Goal: Transaction & Acquisition: Obtain resource

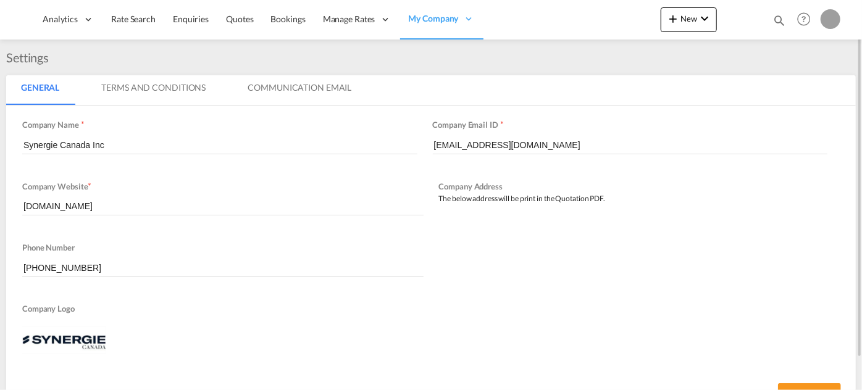
click at [778, 21] on md-icon "icon-magnify" at bounding box center [779, 21] width 14 height 14
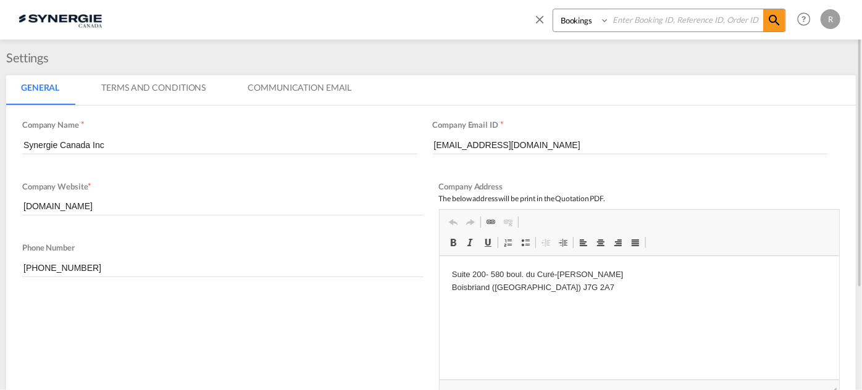
click at [568, 24] on select "Bookings Quotes Enquiries" at bounding box center [582, 20] width 59 height 22
select select "Quotes"
click at [553, 9] on select "Bookings Quotes Enquiries" at bounding box center [582, 20] width 59 height 22
click at [641, 22] on input at bounding box center [686, 20] width 154 height 22
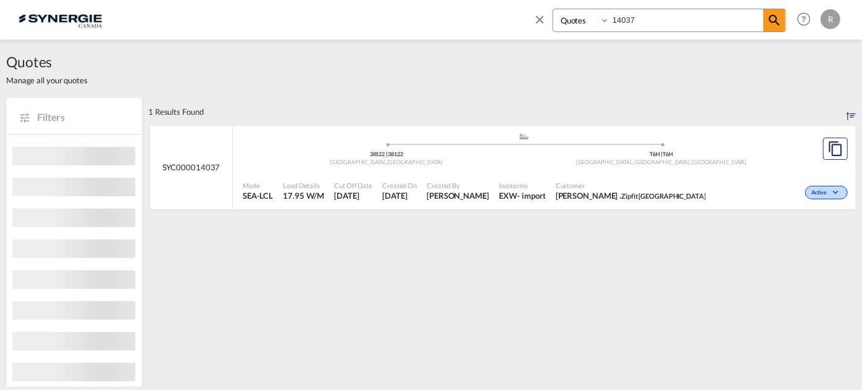
click at [661, 168] on div ".a{fill:#aaa8ad;} .a{fill:#aaa8ad;} 38122 | [GEOGRAPHIC_DATA] T6H | T6H [GEOGRA…" at bounding box center [524, 150] width 562 height 37
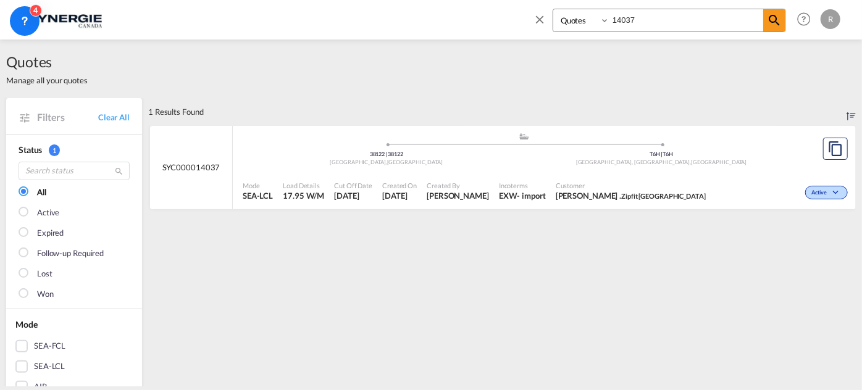
click at [658, 23] on input "14037" at bounding box center [686, 20] width 154 height 22
type input "14062"
click at [495, 182] on span "Incoterms" at bounding box center [517, 185] width 44 height 9
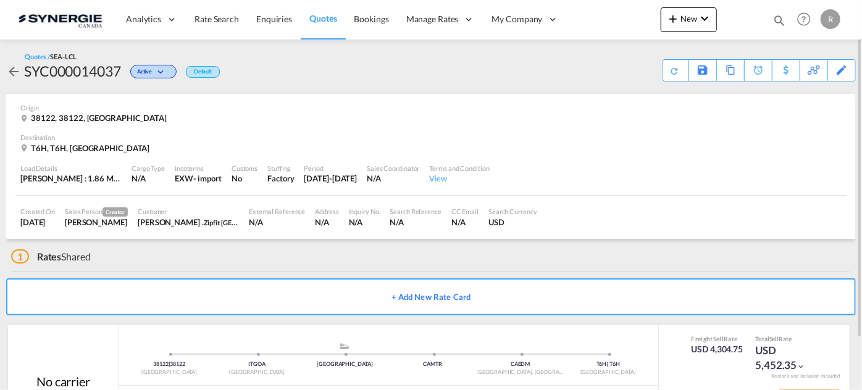
scroll to position [59, 0]
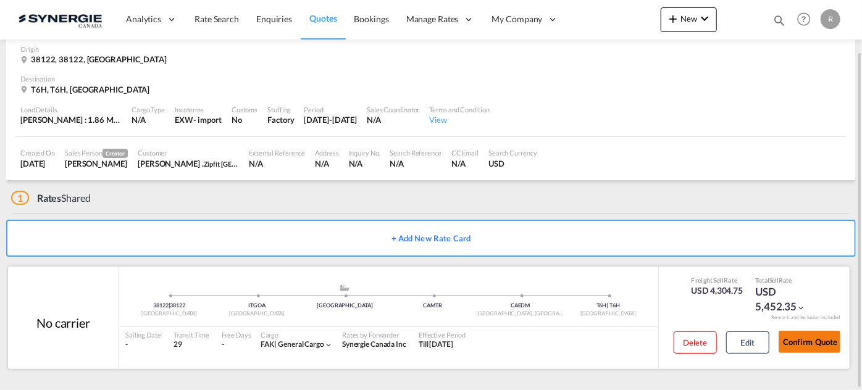
click at [813, 348] on button "Confirm Quote" at bounding box center [809, 342] width 62 height 22
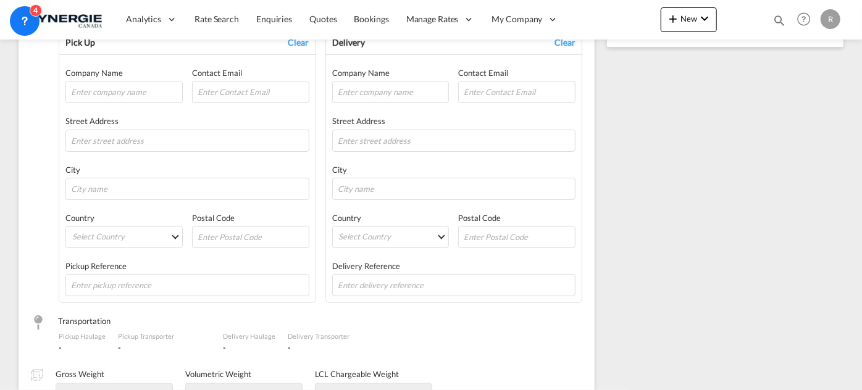
scroll to position [99, 0]
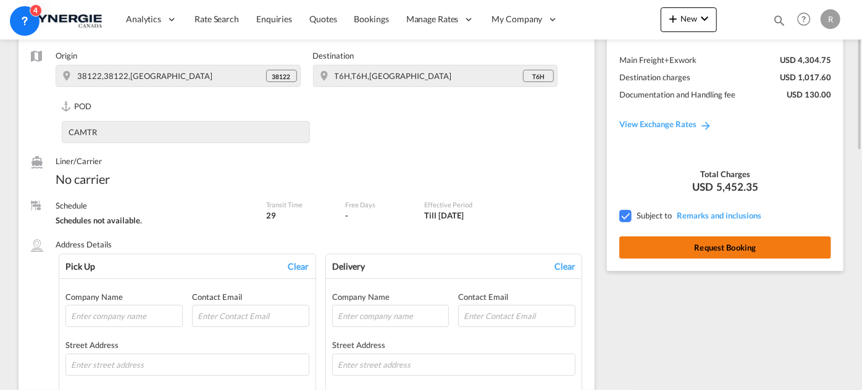
click at [749, 252] on button "Request Booking" at bounding box center [725, 247] width 212 height 22
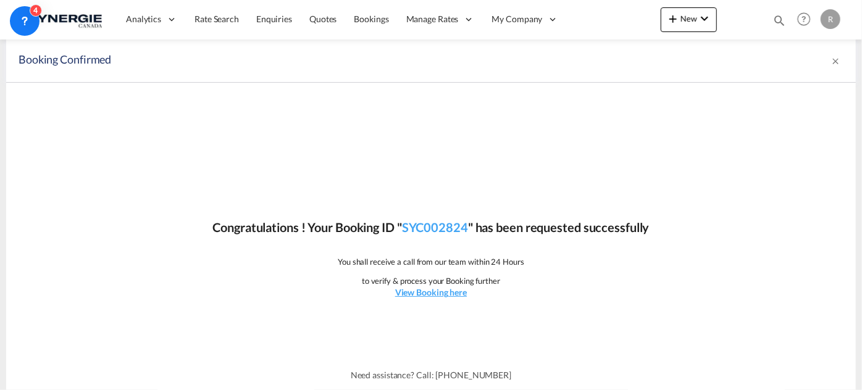
scroll to position [0, 0]
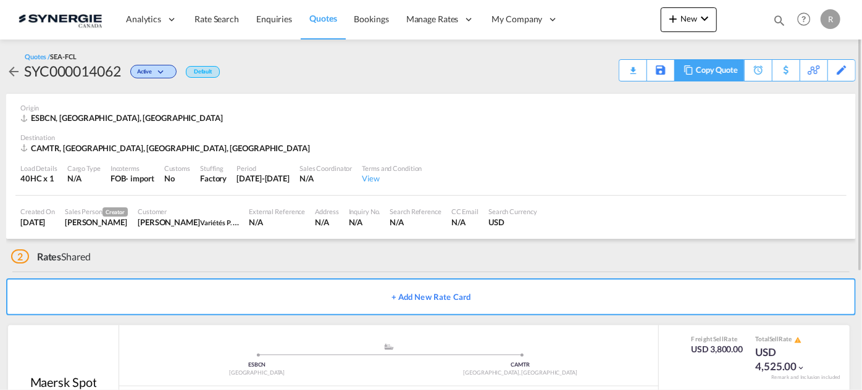
click at [720, 70] on div "Copy Quote" at bounding box center [717, 70] width 42 height 21
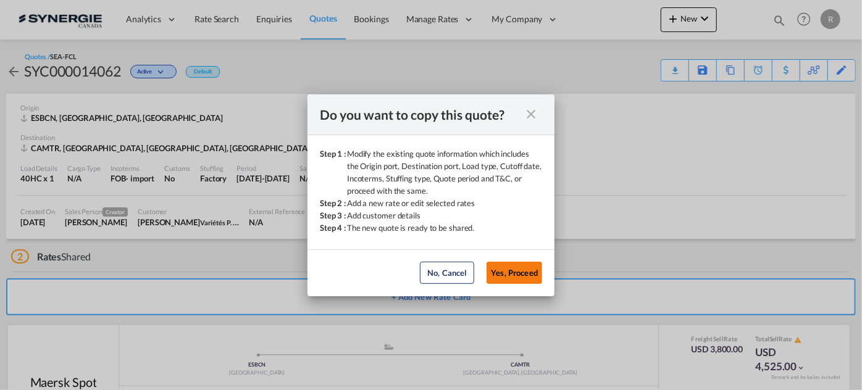
click at [522, 272] on button "Yes, Proceed" at bounding box center [514, 273] width 56 height 22
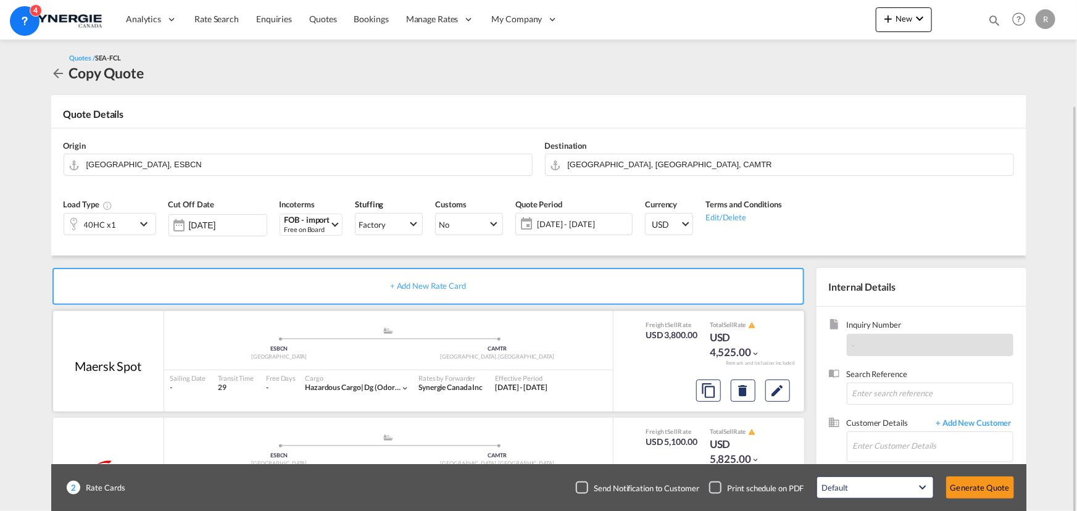
scroll to position [56, 0]
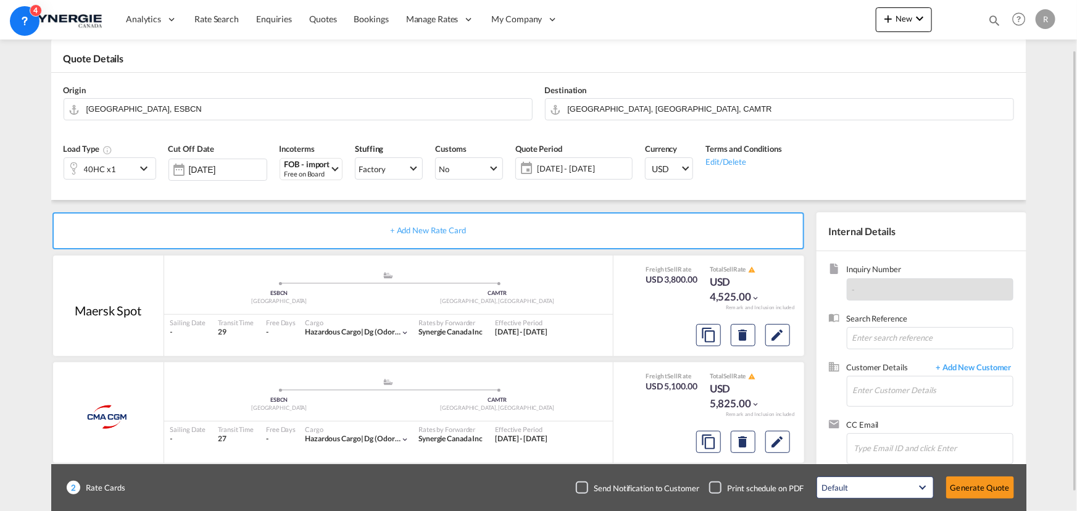
click at [120, 165] on div "40HC x1" at bounding box center [100, 168] width 72 height 21
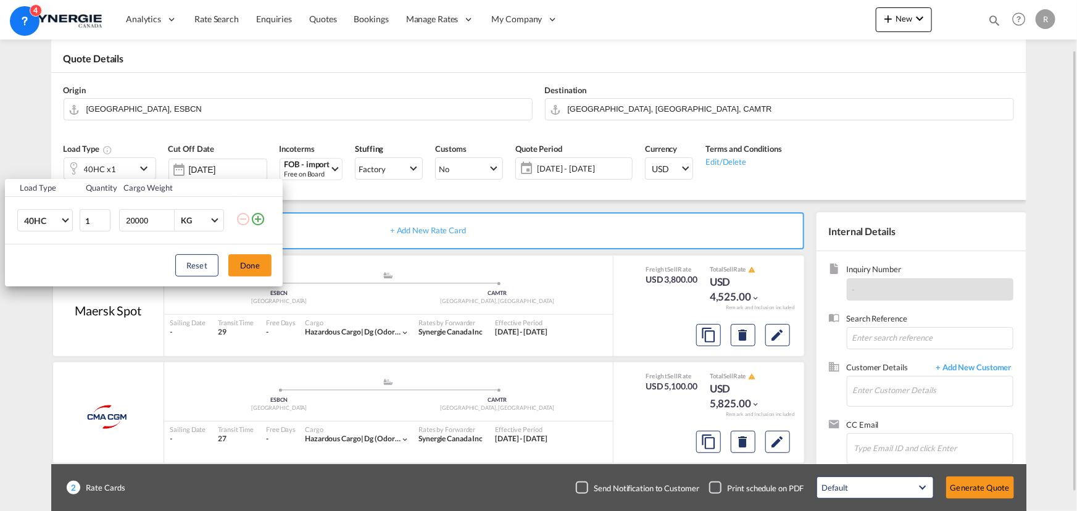
click at [120, 165] on div "Load Type Quantity Cargo Weight 40HC 20GP 40GP 40HC 45HC 20RE 40RE 40HR 20OT 40…" at bounding box center [538, 255] width 1077 height 511
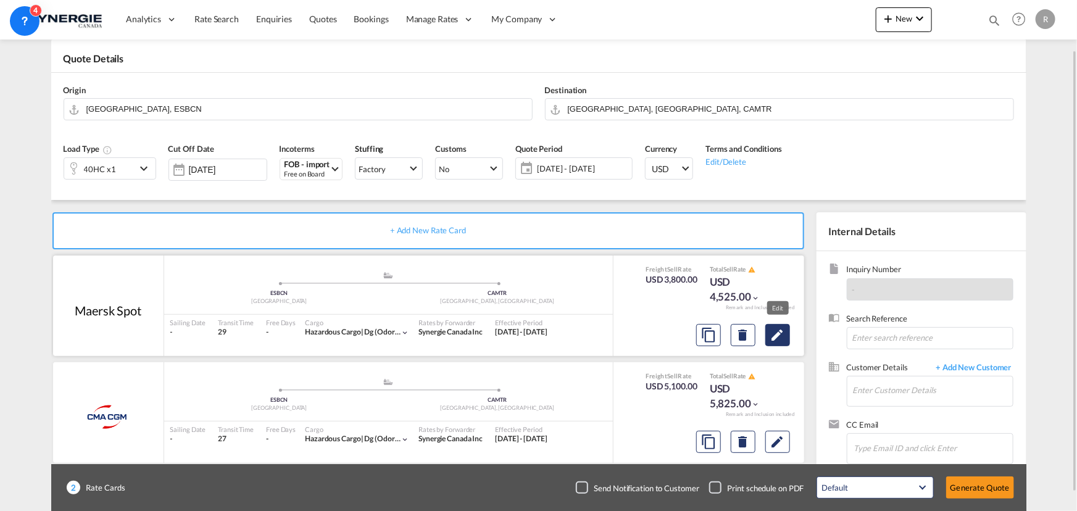
click at [785, 340] on button "Edit" at bounding box center [777, 335] width 25 height 22
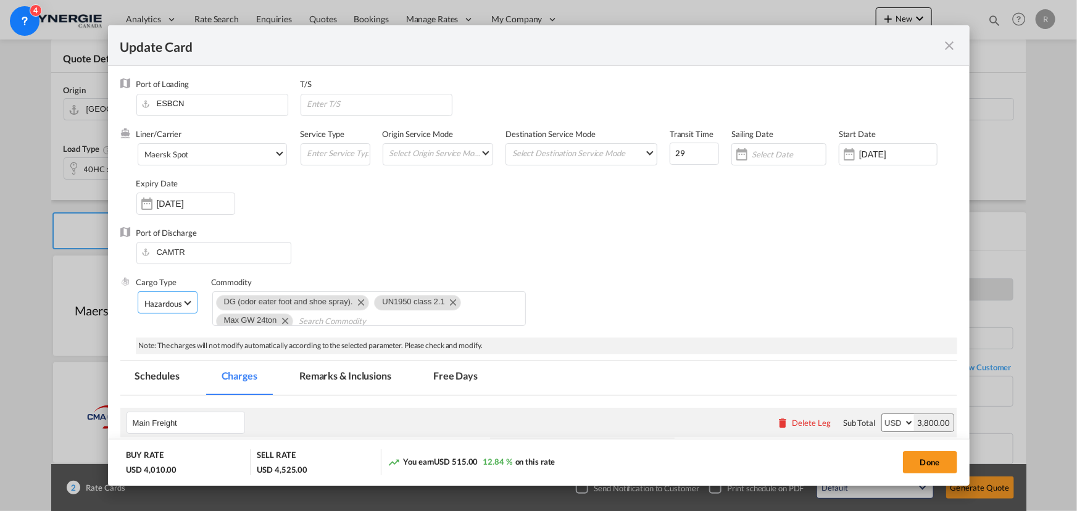
select select "per container"
select select "per shipment"
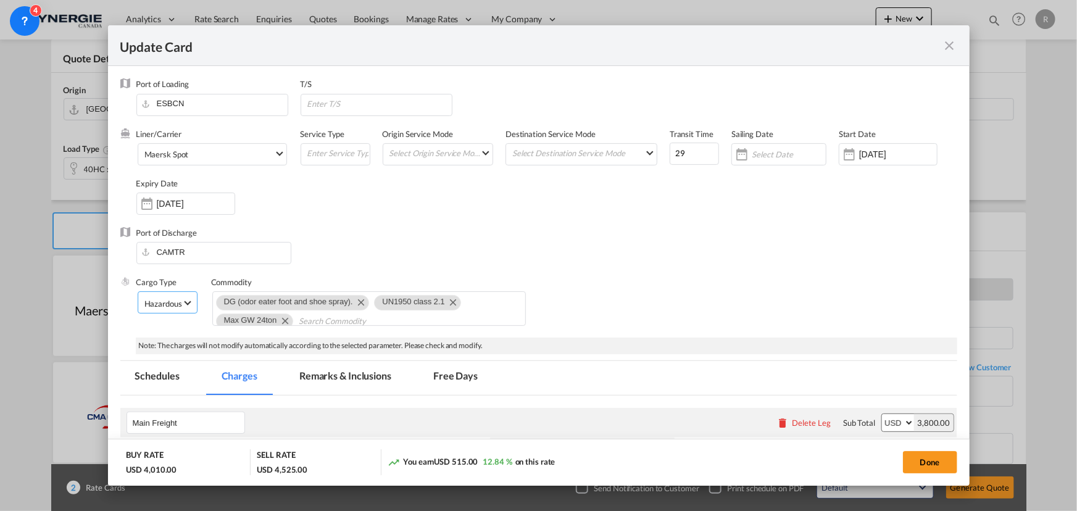
select select "per B/L"
click at [165, 306] on div "Hazardous Cargo" at bounding box center [174, 304] width 61 height 10
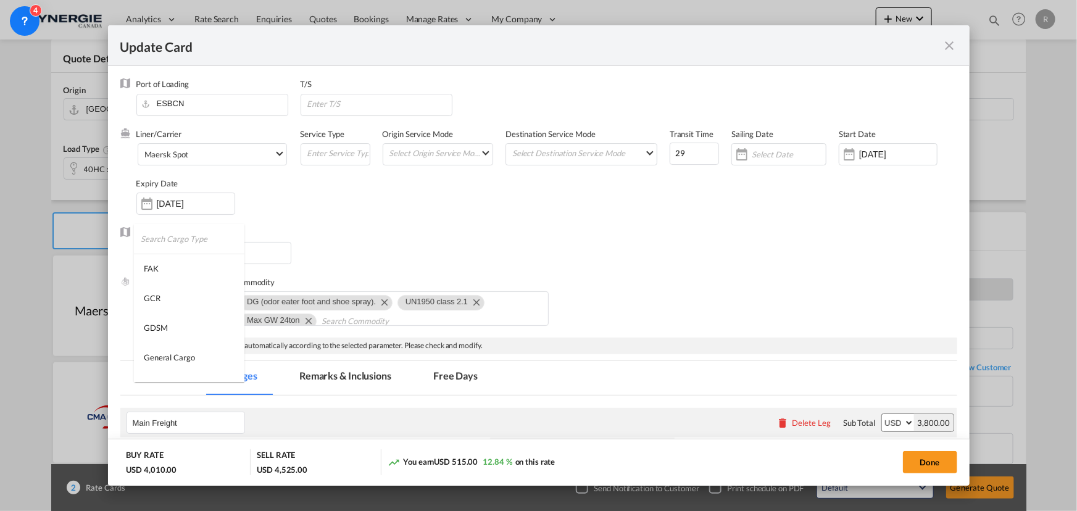
scroll to position [84, 0]
click at [167, 271] on div "General Cargo" at bounding box center [169, 273] width 51 height 11
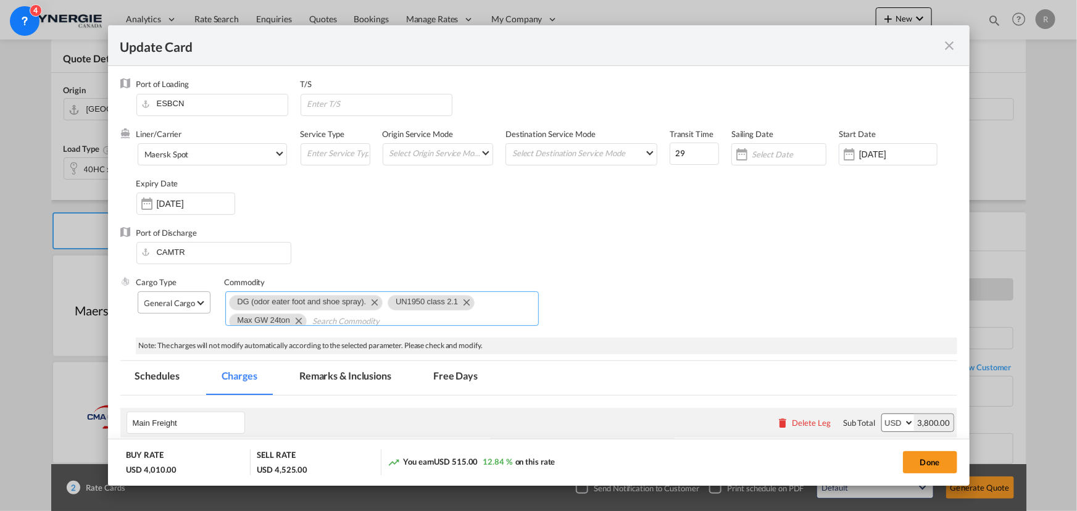
click at [372, 302] on md-icon "Remove DG (odor eater foot and shoe spray)." at bounding box center [374, 301] width 15 height 15
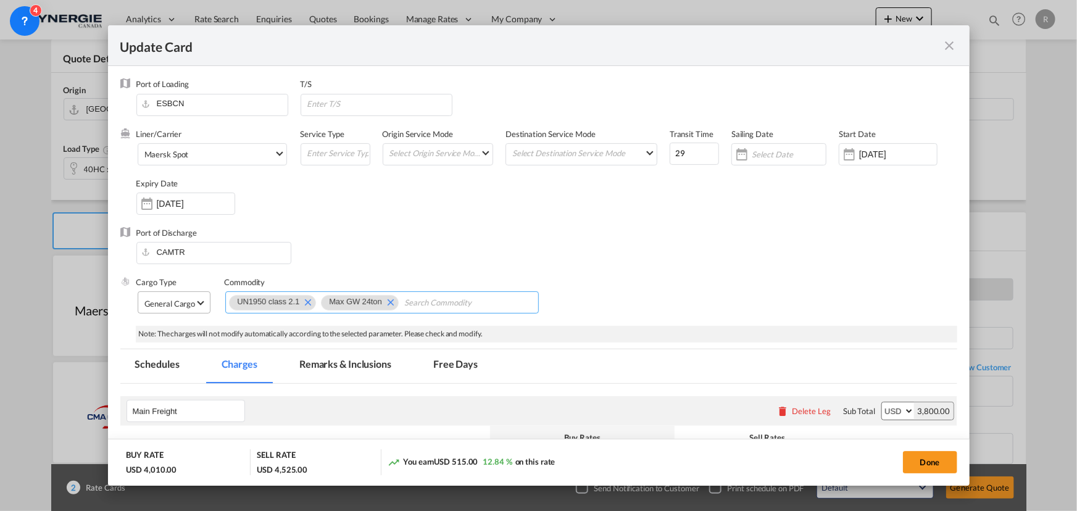
scroll to position [0, 0]
click at [388, 304] on md-icon "Remove Max GW 24ton" at bounding box center [390, 301] width 15 height 15
click at [305, 302] on md-icon "Remove UN1950 class 2.1" at bounding box center [307, 301] width 15 height 15
type input "General cargos , Non DG"
click at [383, 229] on div "Port of Discharge CAMTR" at bounding box center [538, 251] width 837 height 49
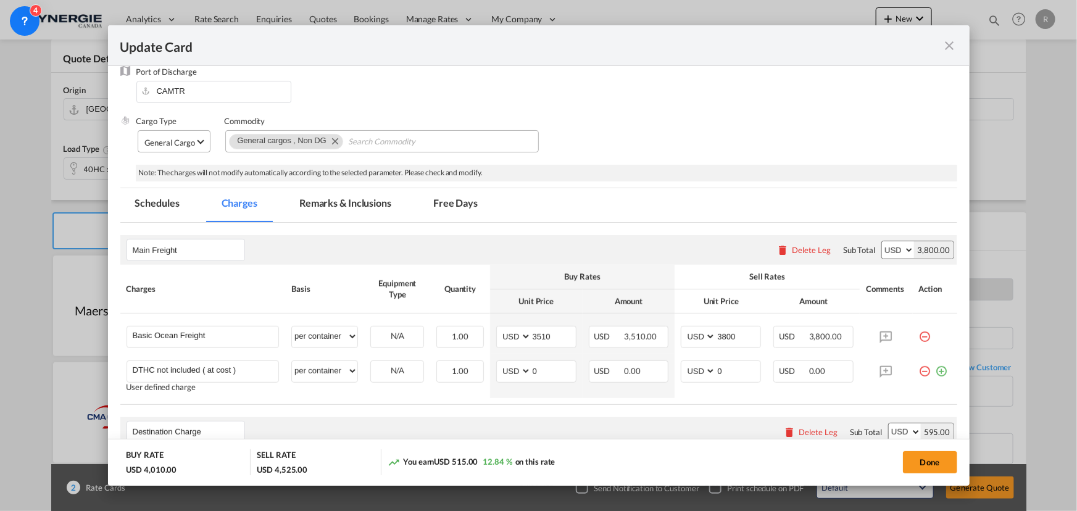
scroll to position [168, 0]
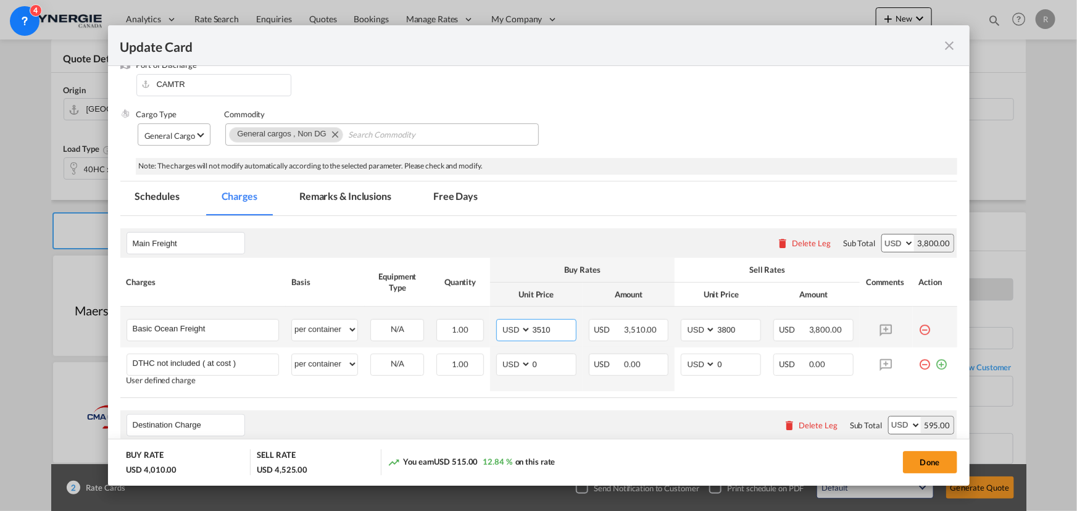
drag, startPoint x: 559, startPoint y: 323, endPoint x: 448, endPoint y: 311, distance: 112.4
click at [483, 320] on tr "Basic Ocean Freight Please Enter User Defined Charges Cannot Be Published per e…" at bounding box center [538, 327] width 837 height 41
type input "2710"
drag, startPoint x: 748, startPoint y: 332, endPoint x: 698, endPoint y: 328, distance: 49.6
click at [698, 328] on md-input-container "AED AFN ALL AMD ANG AOA ARS AUD AWG AZN BAM BBD BDT BGN BHD BIF BMD BND BOB BRL…" at bounding box center [721, 330] width 80 height 22
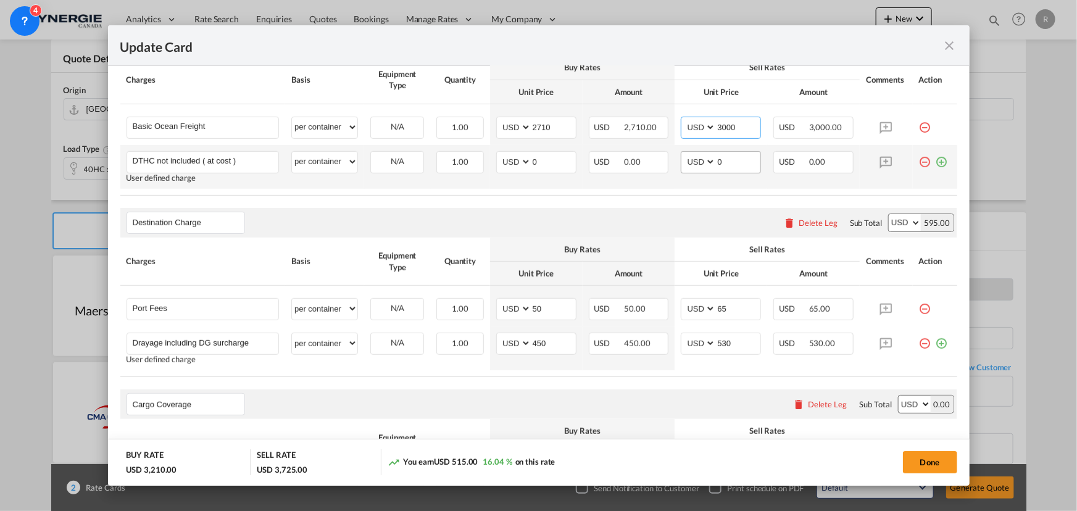
scroll to position [393, 0]
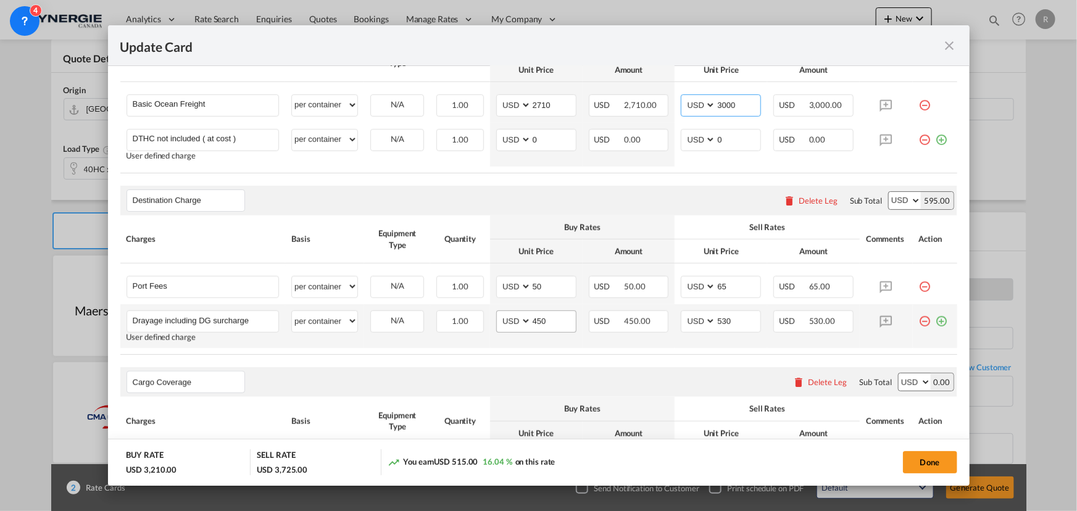
type input "3000"
click at [559, 321] on input "450" at bounding box center [554, 320] width 44 height 19
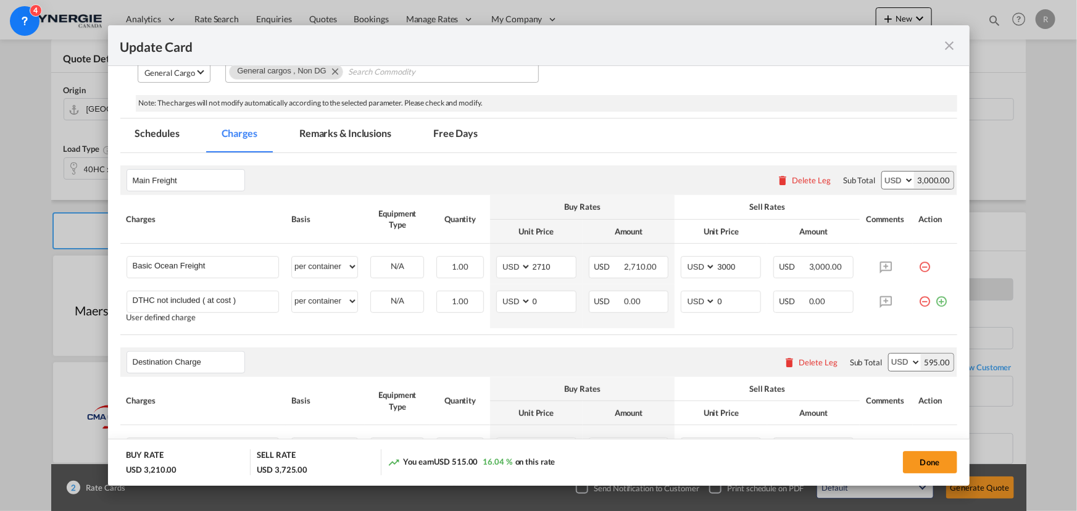
scroll to position [224, 0]
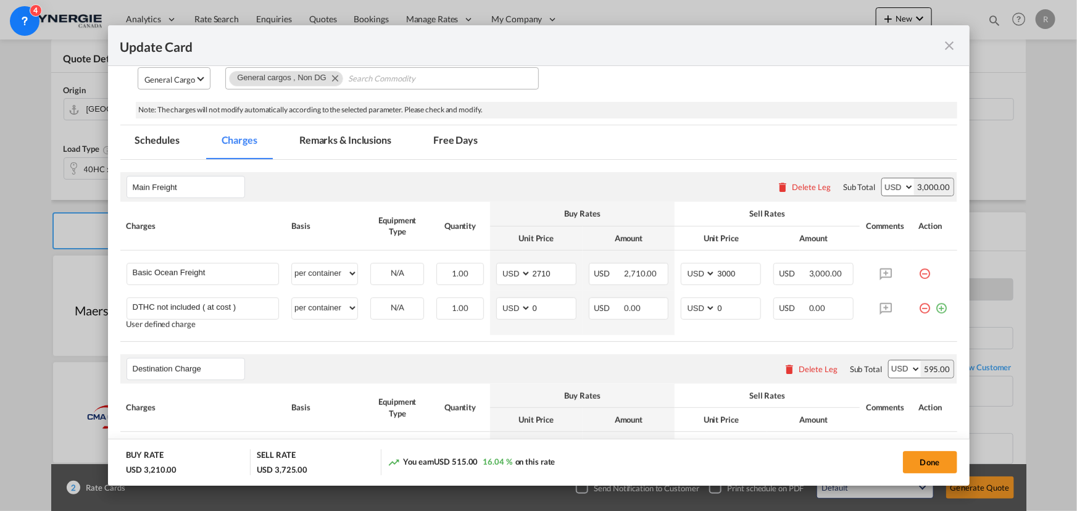
click at [370, 136] on md-tab-item "Remarks & Inclusions" at bounding box center [346, 142] width 122 height 34
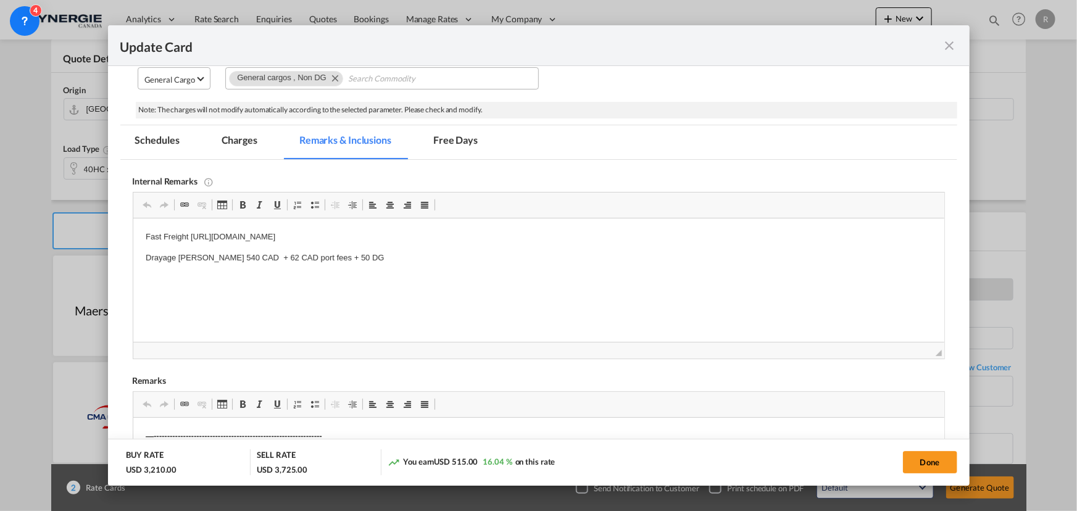
scroll to position [0, 0]
click at [228, 135] on md-tab-item "Charges" at bounding box center [239, 142] width 65 height 34
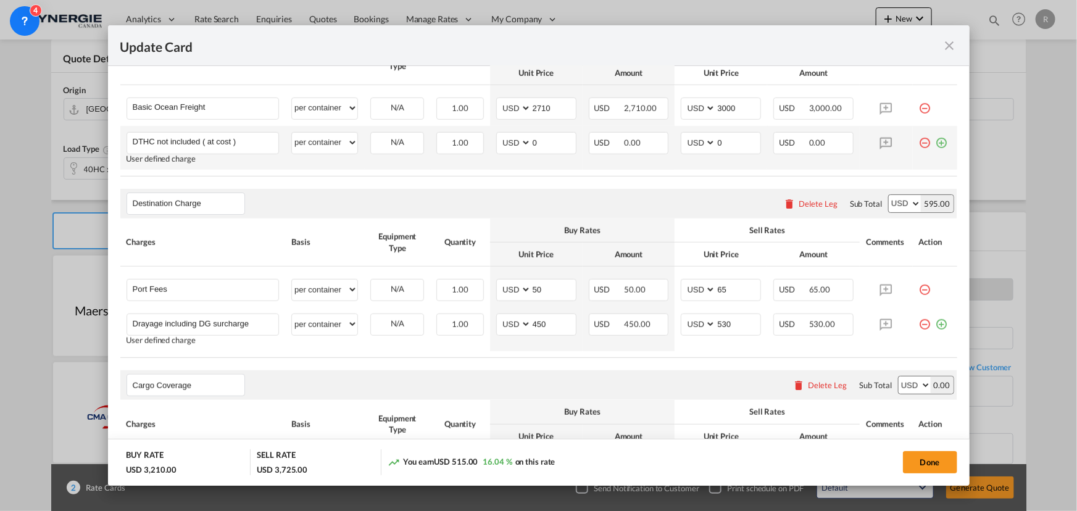
scroll to position [393, 0]
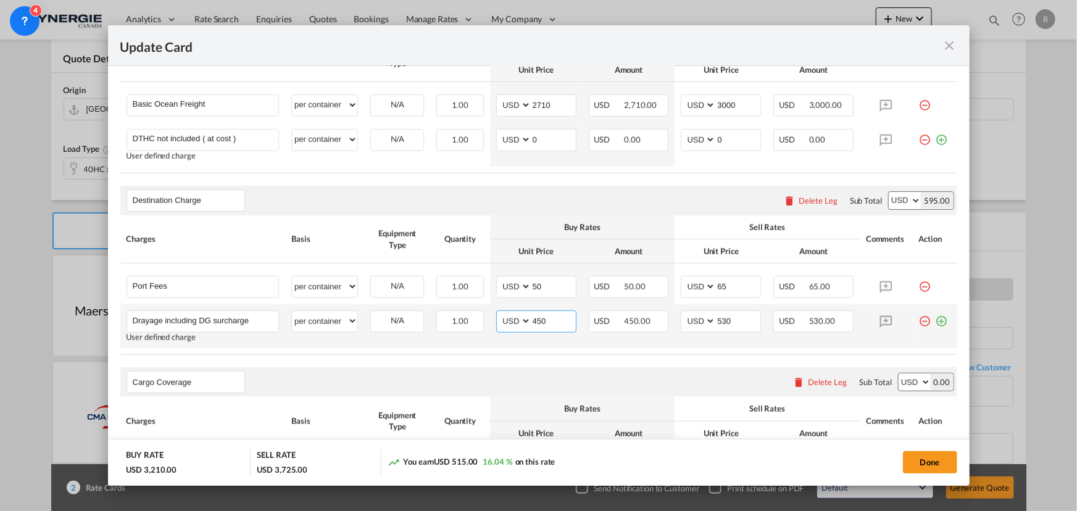
click at [551, 320] on input "450" at bounding box center [554, 320] width 44 height 19
type input "400"
click at [730, 319] on input "530" at bounding box center [738, 320] width 44 height 19
type input "5"
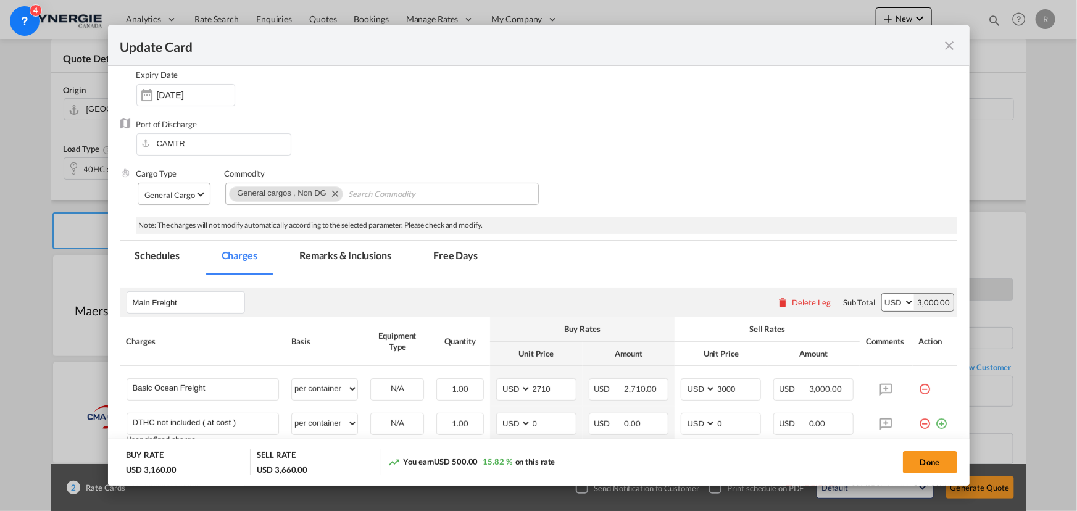
scroll to position [84, 0]
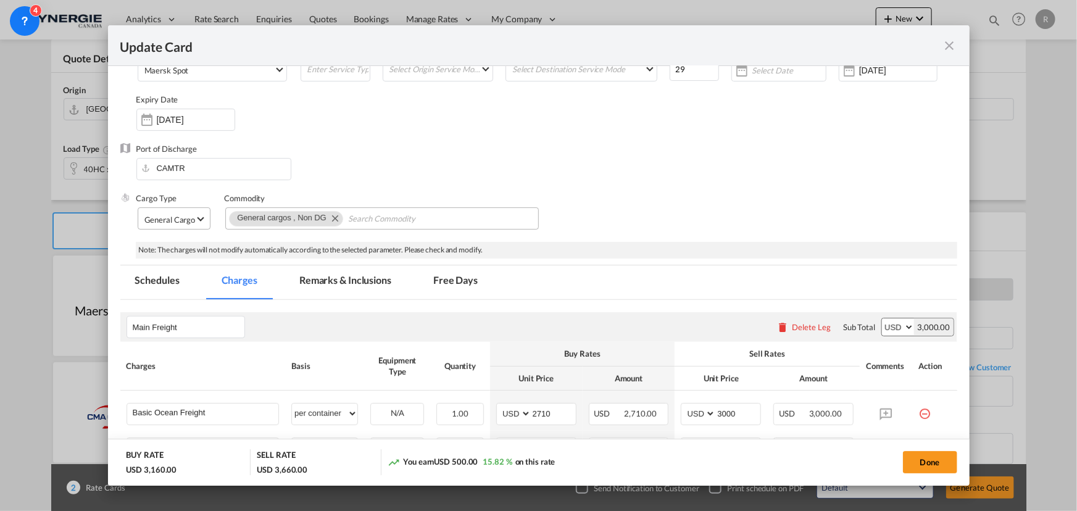
type input "465"
click at [341, 272] on md-tab-item "Remarks & Inclusions" at bounding box center [346, 282] width 122 height 34
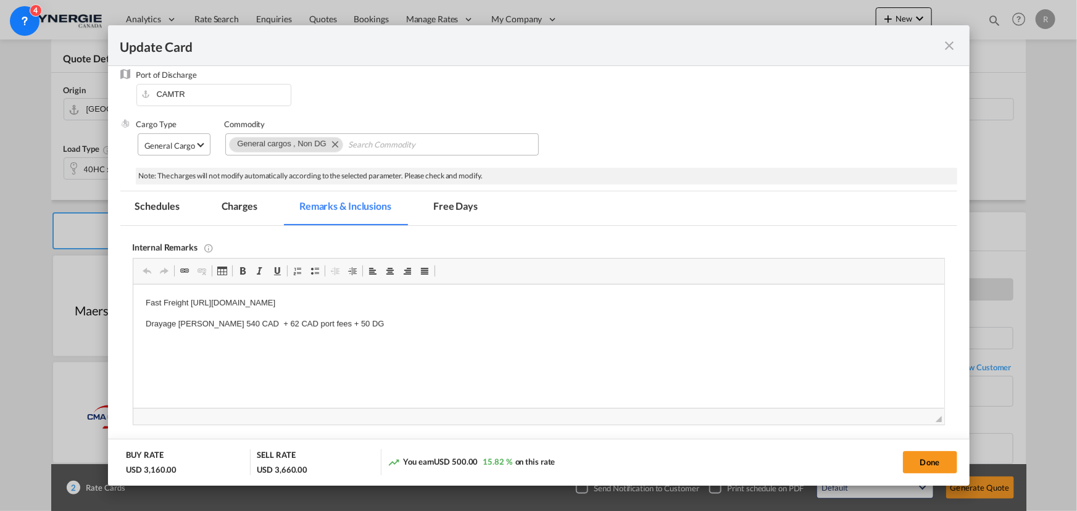
scroll to position [196, 0]
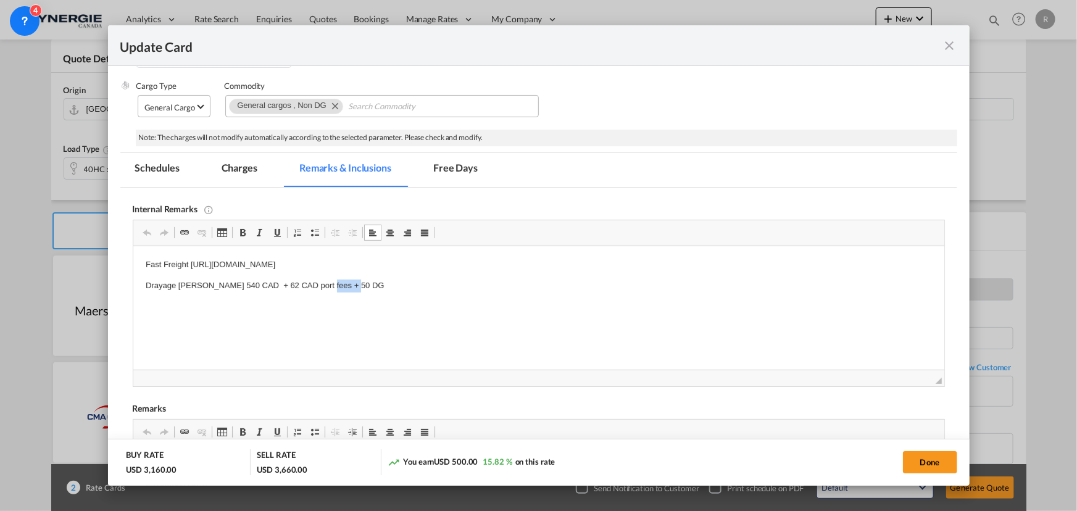
drag, startPoint x: 331, startPoint y: 283, endPoint x: 367, endPoint y: 283, distance: 35.8
click at [367, 283] on p "Drayage LAFRANCE 540 CAD + 62 CAD port fees + 50 DG" at bounding box center [538, 286] width 786 height 13
click at [188, 270] on body "Fast Freight https://app.frontapp.com/open/msg_1h2d0rdb?key=31VHloI0HUAtdkgKw23…" at bounding box center [538, 276] width 786 height 34
drag, startPoint x: 189, startPoint y: 262, endPoint x: 562, endPoint y: 261, distance: 372.9
click at [562, 261] on p "Fast Freight https://app.frontapp.com/open/msg_1h2d0rdb?key=31VHloI0HUAtdkgKw23…" at bounding box center [538, 265] width 786 height 13
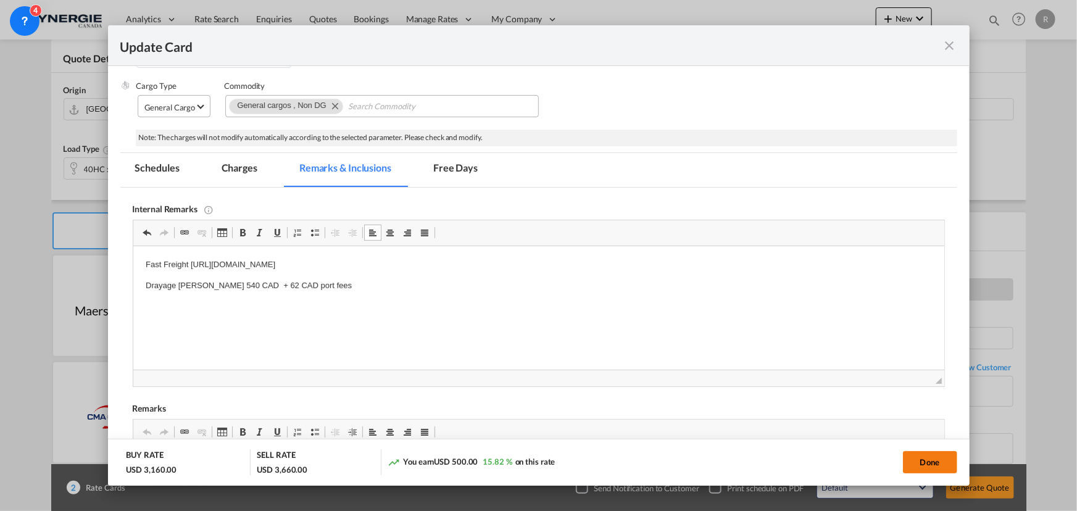
click at [861, 390] on button "Done" at bounding box center [930, 462] width 54 height 22
type input "06 Aug 2025"
type input "30 Aug 2025"
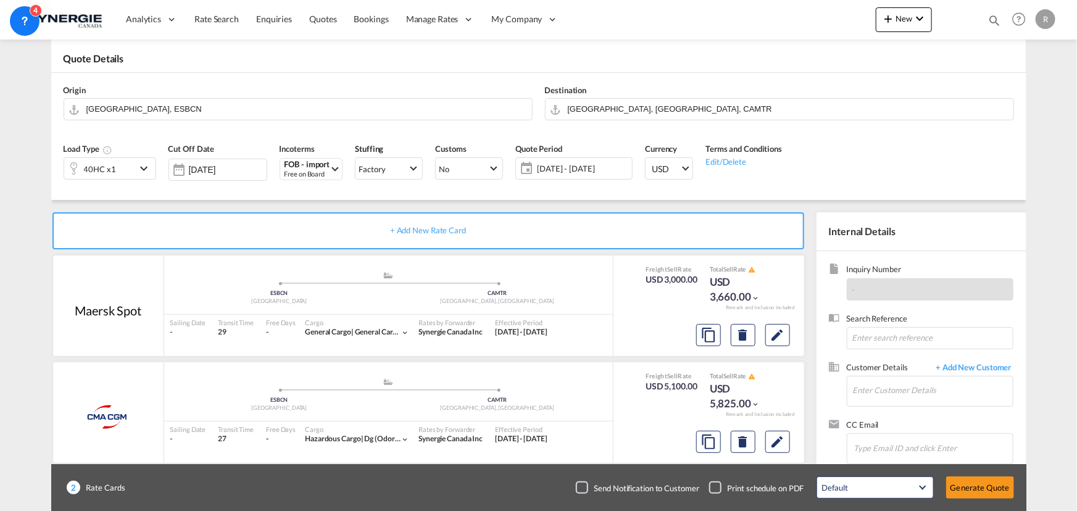
scroll to position [185, 0]
click at [777, 343] on md-icon "Edit" at bounding box center [777, 335] width 15 height 15
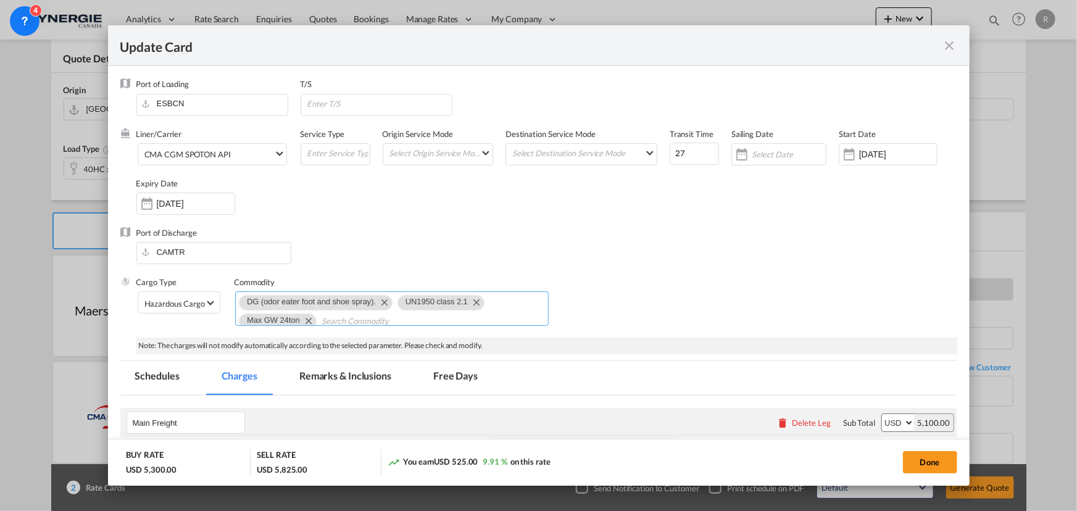
click at [382, 302] on md-icon "Remove DG (odor eater foot and shoe spray)." at bounding box center [384, 301] width 15 height 15
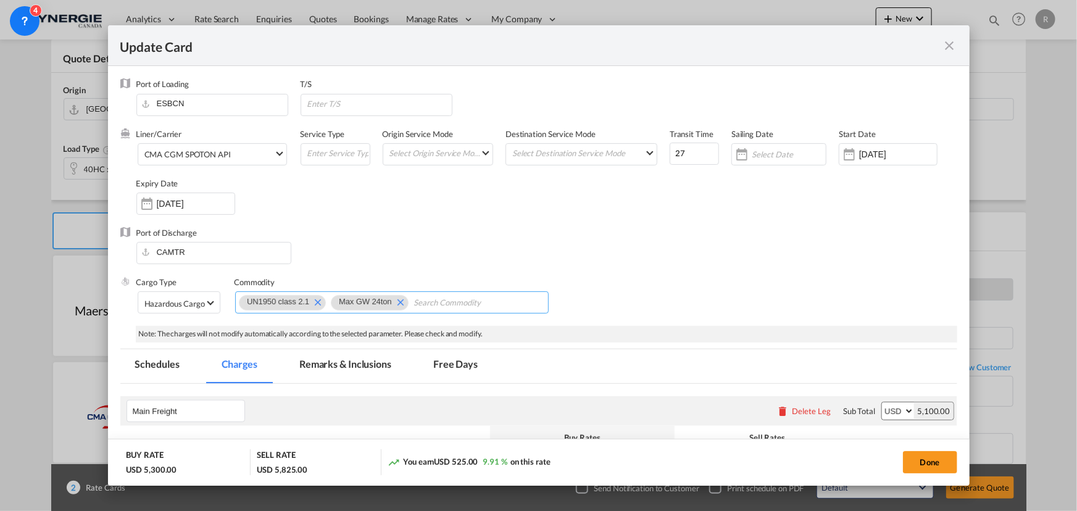
scroll to position [0, 0]
click at [315, 302] on md-icon "Remove UN1950 class 2.1" at bounding box center [317, 301] width 15 height 15
click at [378, 301] on input "Chips input." at bounding box center [378, 303] width 113 height 20
type input "General cargo"
click at [200, 306] on div "Hazardous Cargo" at bounding box center [174, 304] width 61 height 10
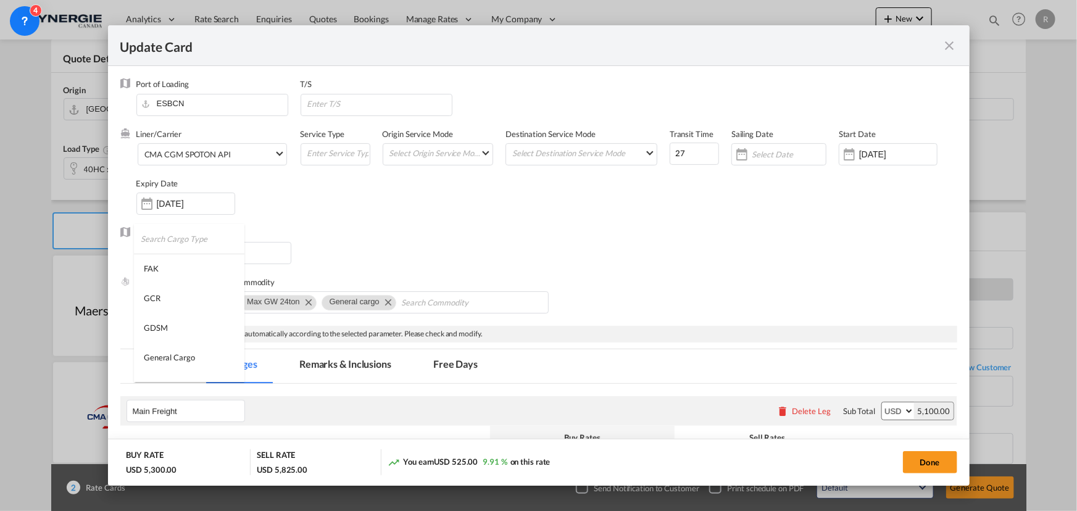
scroll to position [84, 0]
click at [186, 273] on div "General Cargo" at bounding box center [169, 273] width 51 height 11
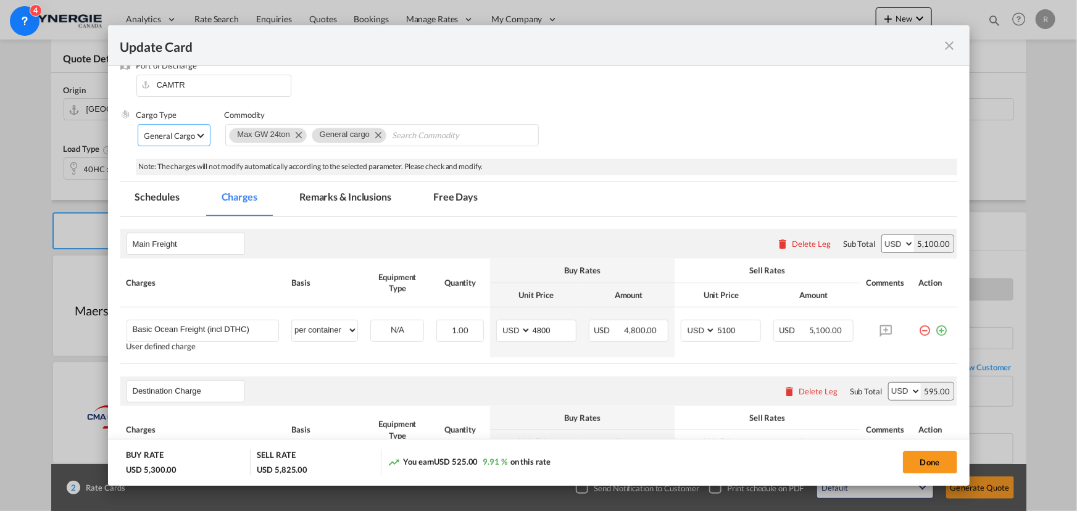
scroll to position [168, 0]
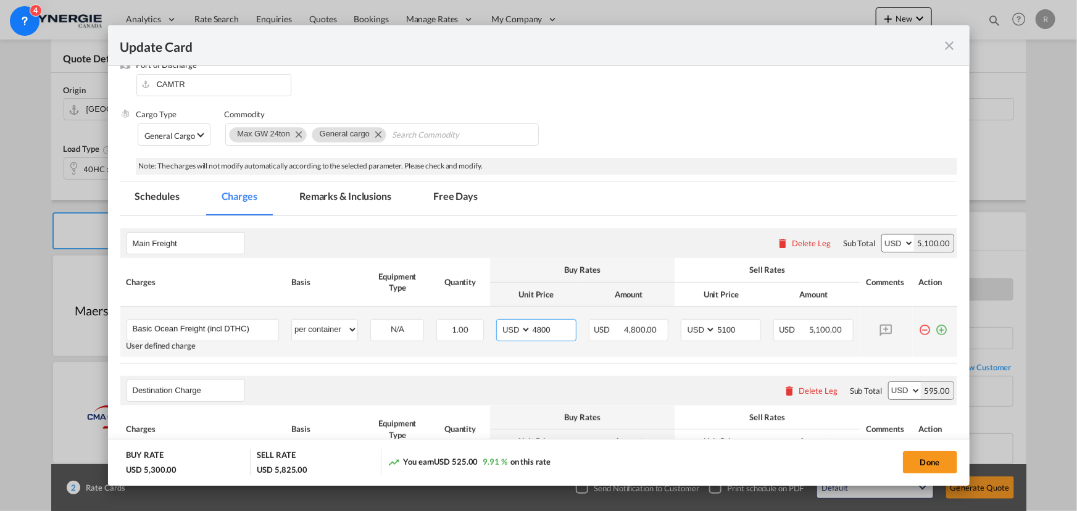
drag, startPoint x: 558, startPoint y: 332, endPoint x: 512, endPoint y: 330, distance: 45.7
click at [512, 330] on md-input-container "AED AFN ALL AMD ANG AOA ARS AUD AWG AZN BAM BBD BDT BGN BHD BIF BMD BND BOB BRL…" at bounding box center [536, 330] width 80 height 22
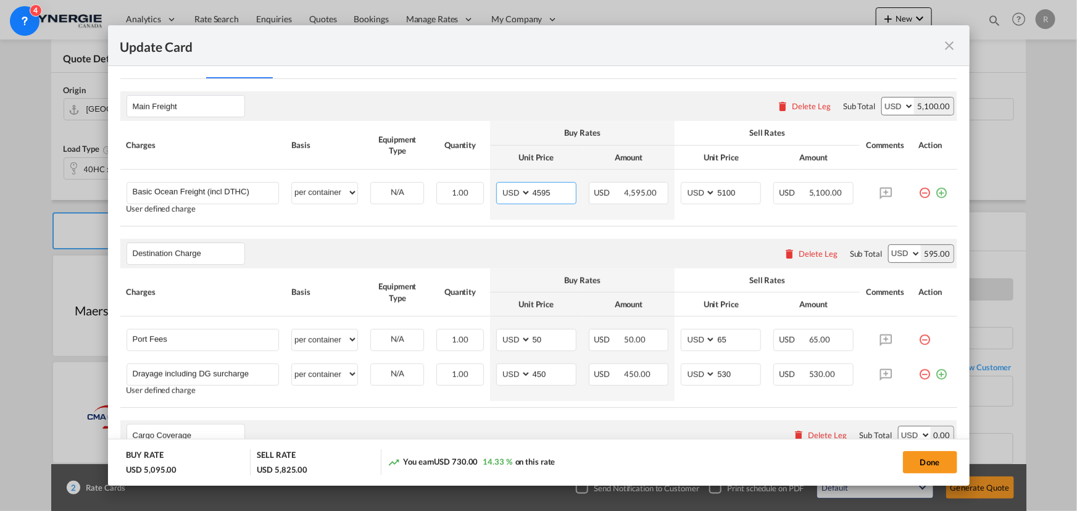
scroll to position [336, 0]
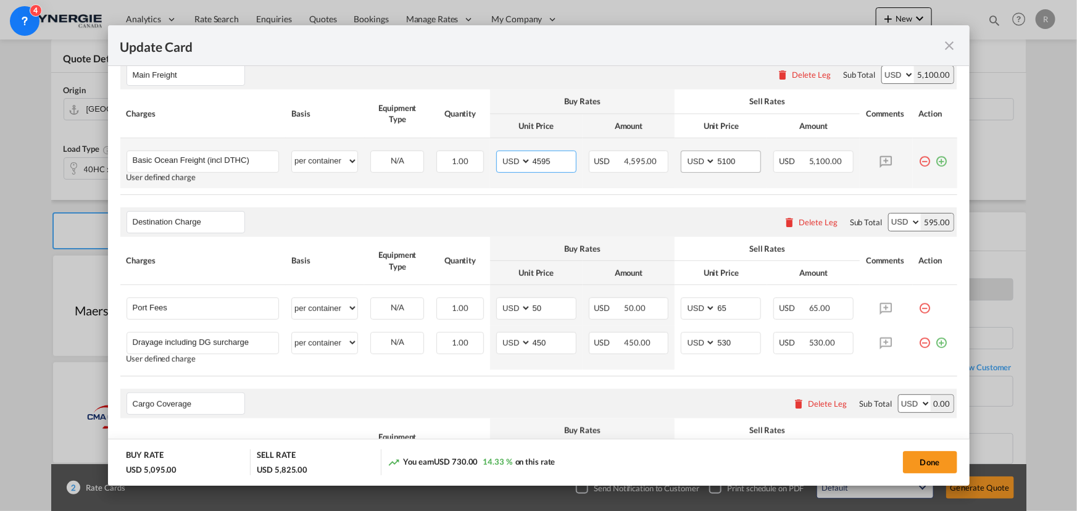
type input "4595"
drag, startPoint x: 739, startPoint y: 154, endPoint x: 657, endPoint y: 152, distance: 81.5
click at [657, 152] on tr "Basic Ocean Freight (incl DTHC) Please Enter User Defined Charges Cannot Be Pub…" at bounding box center [538, 163] width 837 height 50
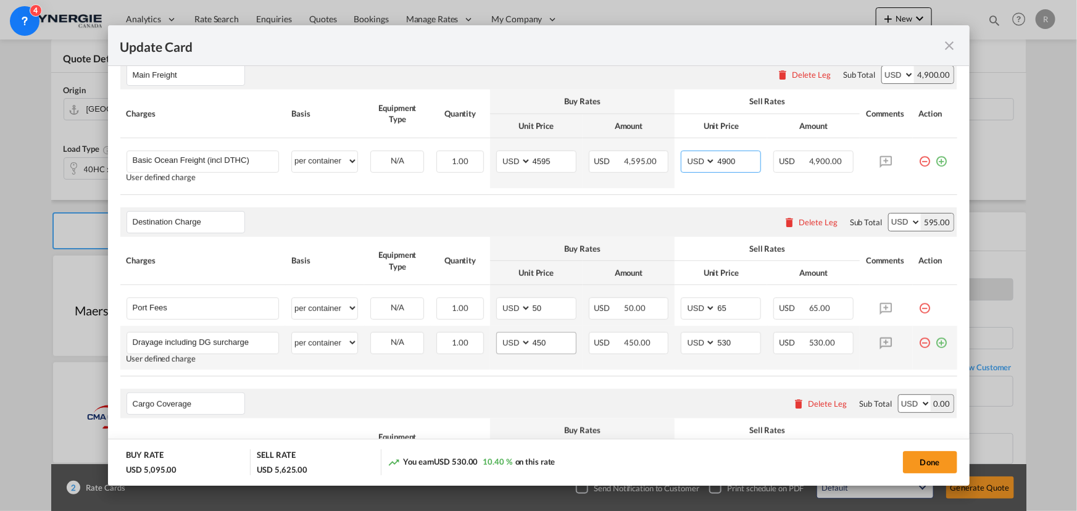
type input "4900"
click at [562, 341] on input "450" at bounding box center [554, 342] width 44 height 19
type input "400"
click at [728, 341] on input "530" at bounding box center [738, 342] width 44 height 19
type input "5"
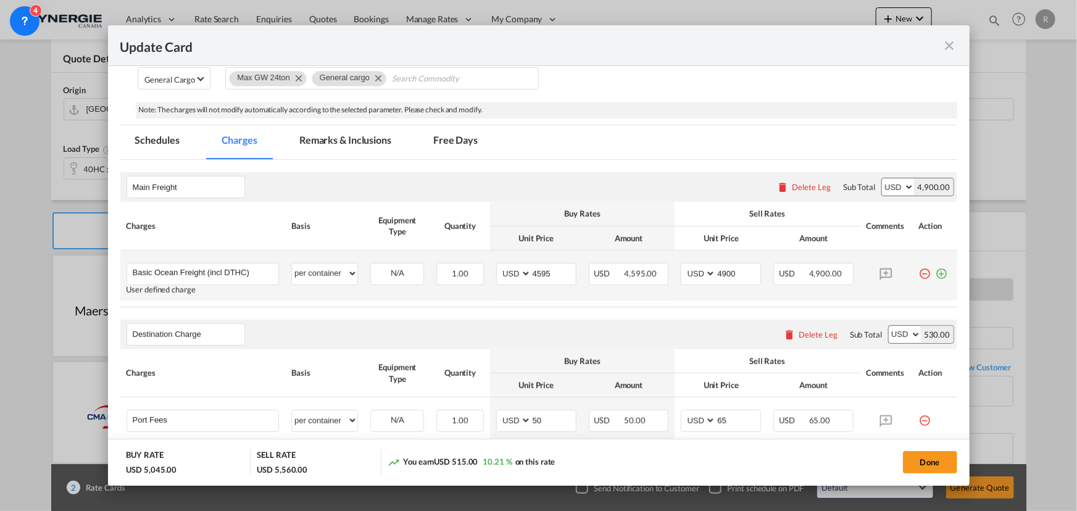
scroll to position [56, 0]
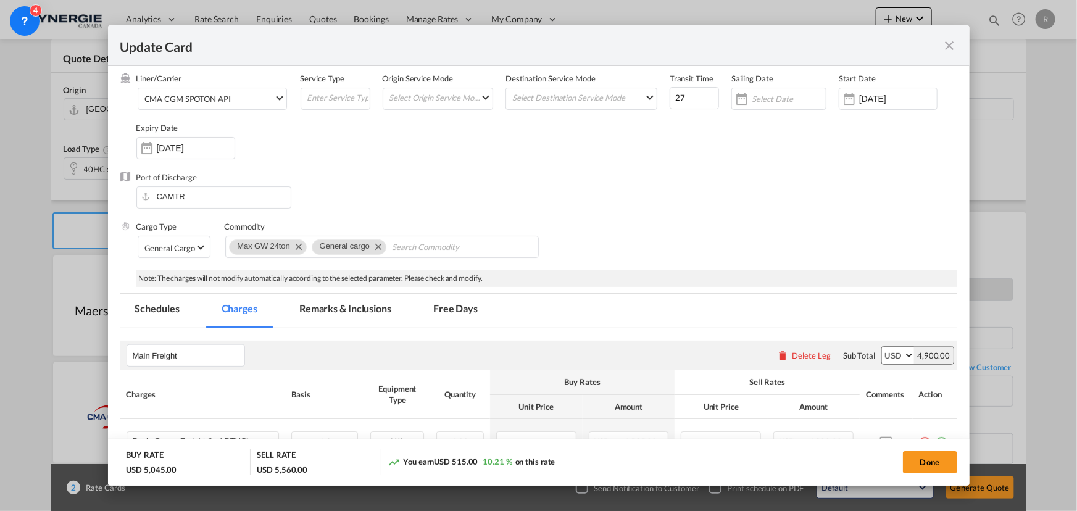
type input "465"
click at [348, 307] on md-tab-item "Remarks & Inclusions" at bounding box center [346, 311] width 122 height 34
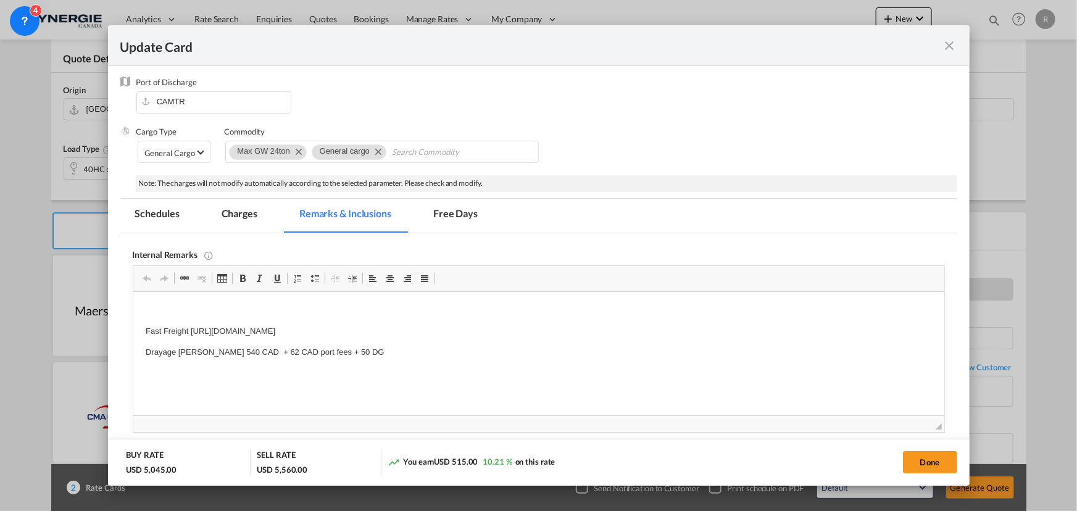
scroll to position [168, 0]
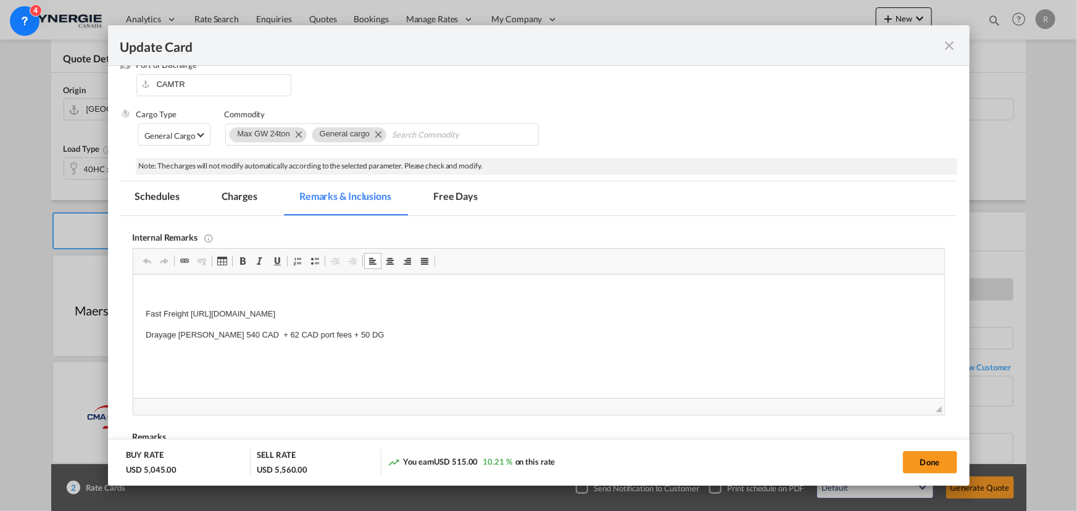
drag, startPoint x: 190, startPoint y: 314, endPoint x: 543, endPoint y: 312, distance: 352.5
click at [543, 312] on p "Fast Freight https://app.frontapp.com/open/msg_1h2d0rdb?key=31VHloI0HUAtdkgKw23…" at bounding box center [538, 314] width 786 height 13
click at [428, 335] on p "Drayage LAFRANCE 540 CAD + 62 CAD port fees + 50 DG" at bounding box center [538, 335] width 786 height 13
click at [242, 191] on md-tab-item "Charges" at bounding box center [239, 198] width 65 height 34
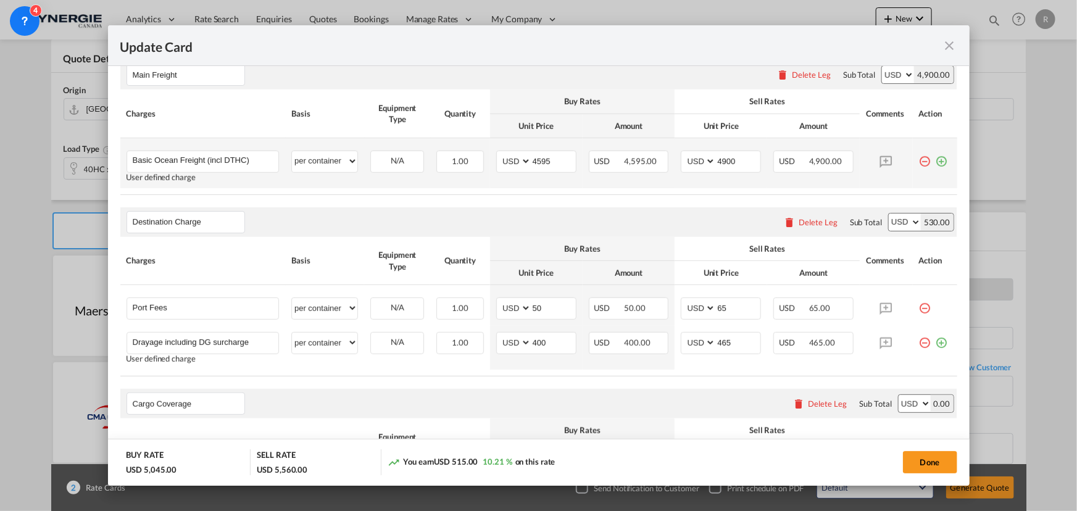
scroll to position [505, 0]
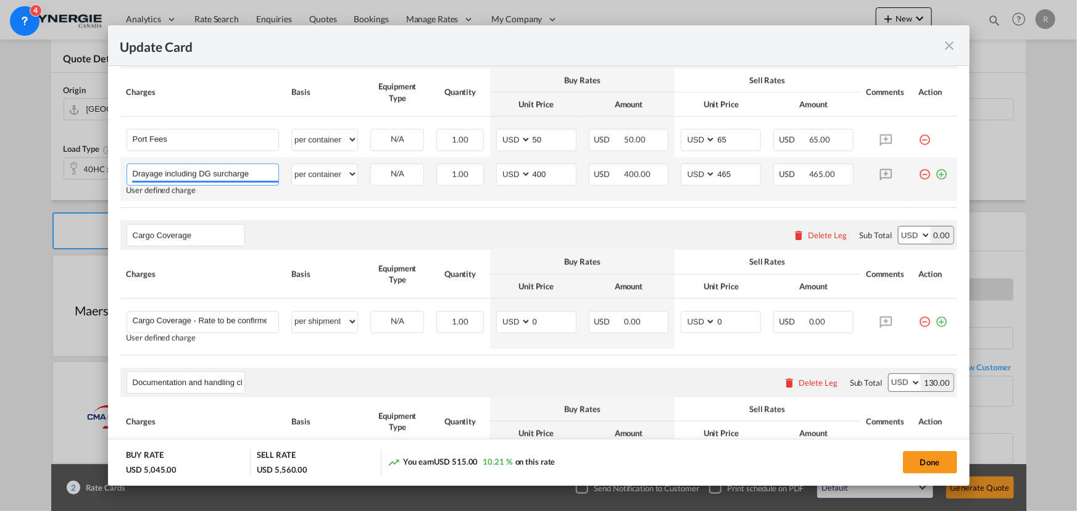
drag, startPoint x: 166, startPoint y: 173, endPoint x: 265, endPoint y: 177, distance: 98.9
click at [265, 177] on input "Drayage including DG surcharge" at bounding box center [206, 173] width 146 height 19
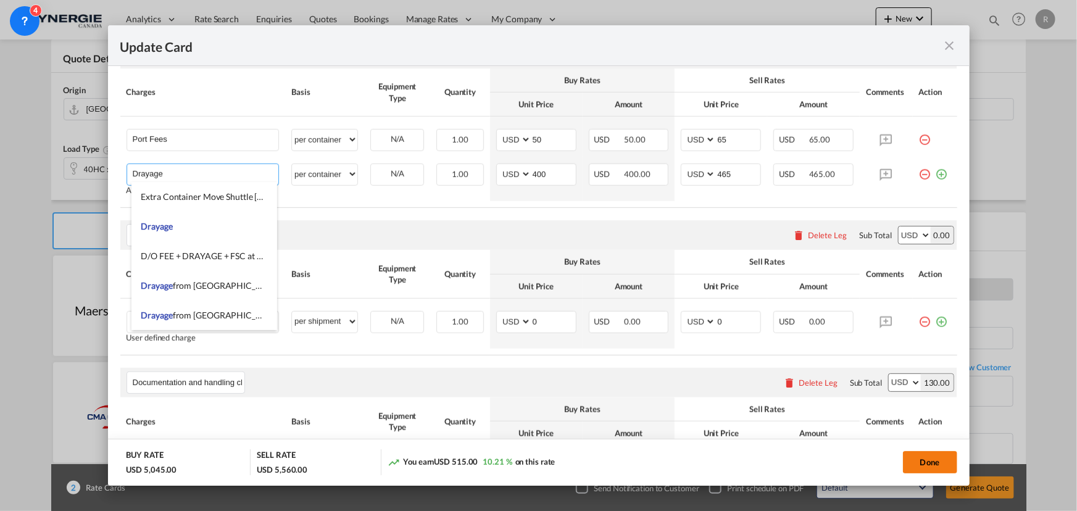
type input "Drayage"
click at [861, 390] on button "Done" at bounding box center [930, 462] width 54 height 22
type input "06 Aug 2025"
type input "30 Aug 2025"
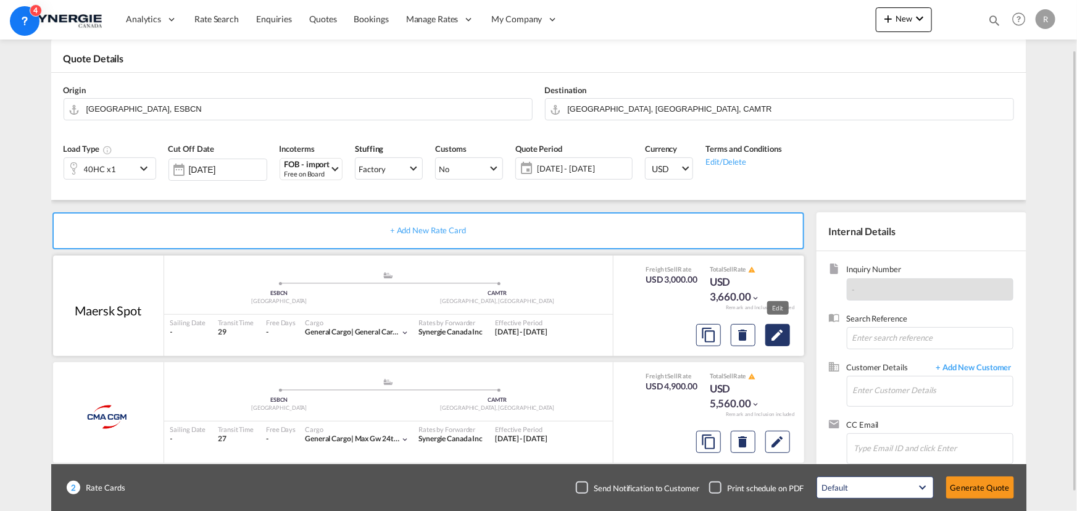
click at [778, 333] on md-icon "Edit" at bounding box center [777, 335] width 15 height 15
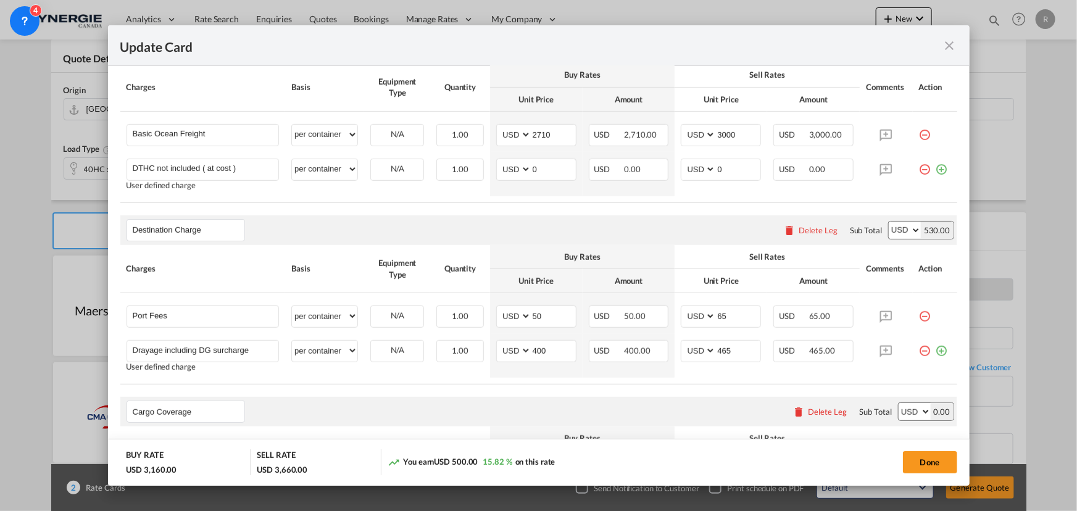
scroll to position [449, 0]
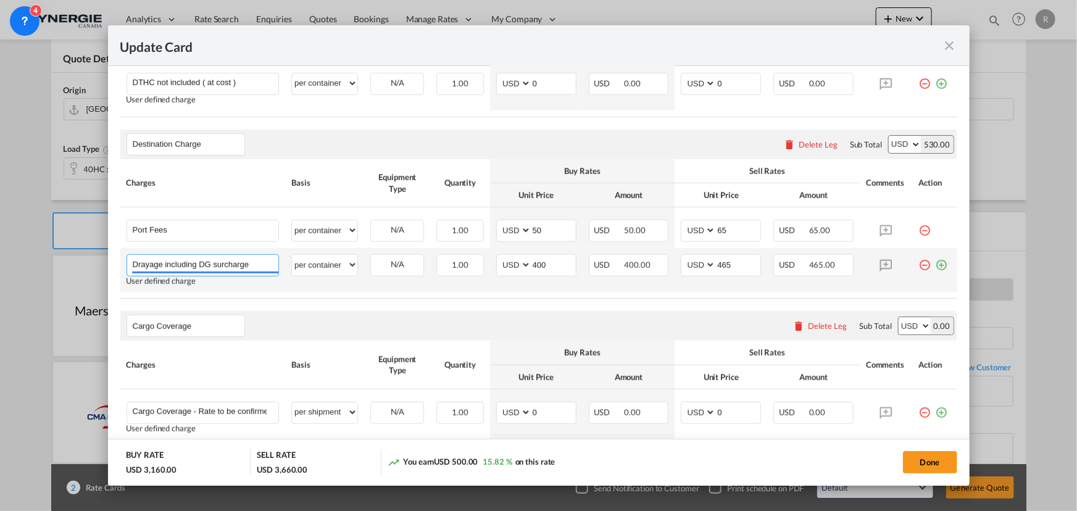
drag, startPoint x: 165, startPoint y: 260, endPoint x: 261, endPoint y: 263, distance: 95.1
click at [261, 263] on input "Drayage including DG surcharge" at bounding box center [206, 264] width 146 height 19
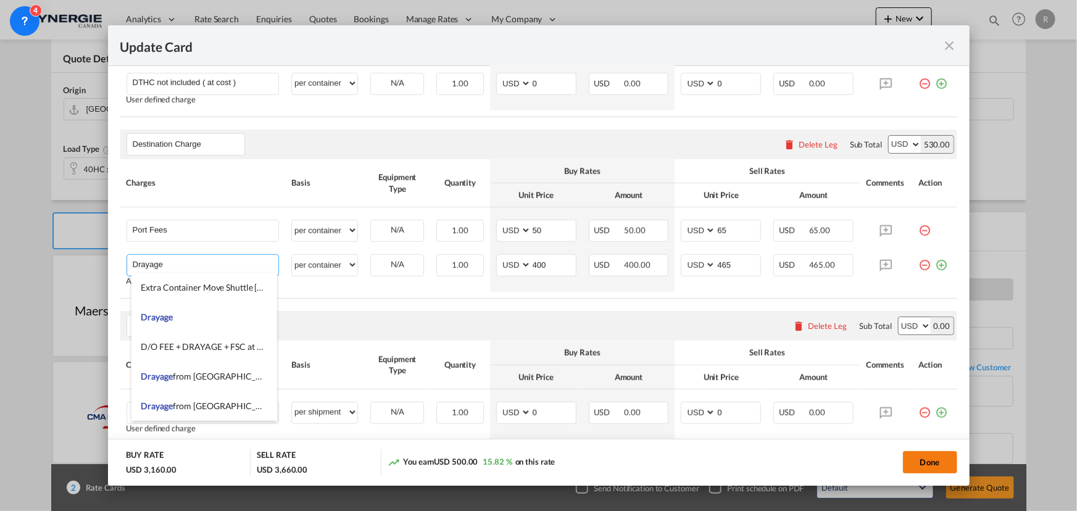
type input "Drayage"
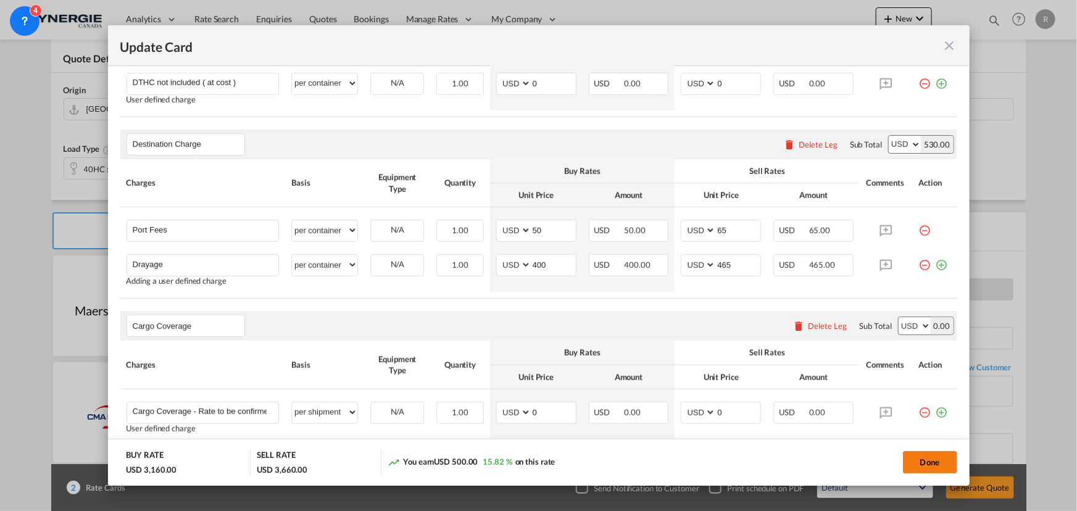
click at [861, 390] on button "Done" at bounding box center [930, 462] width 54 height 22
type input "06 Aug 2025"
type input "30 Aug 2025"
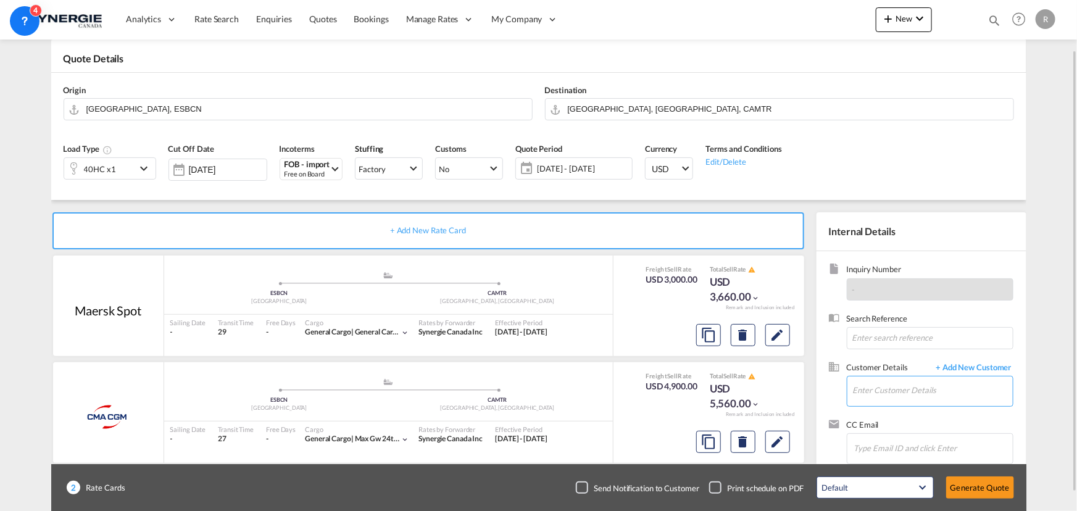
click at [861, 389] on input "Enter Customer Details" at bounding box center [933, 391] width 160 height 28
paste input "bdesrochers@lvpp.ca"
click at [861, 355] on div "Bruno Desrochers bdesrochers@lvpp.ca | Variétés P. Prud'homme" at bounding box center [933, 359] width 161 height 33
type input "Variétés P. Prud'homme, Bruno Desrochers, bdesrochers@lvpp.ca"
click at [861, 390] on button "Generate Quote" at bounding box center [980, 488] width 68 height 22
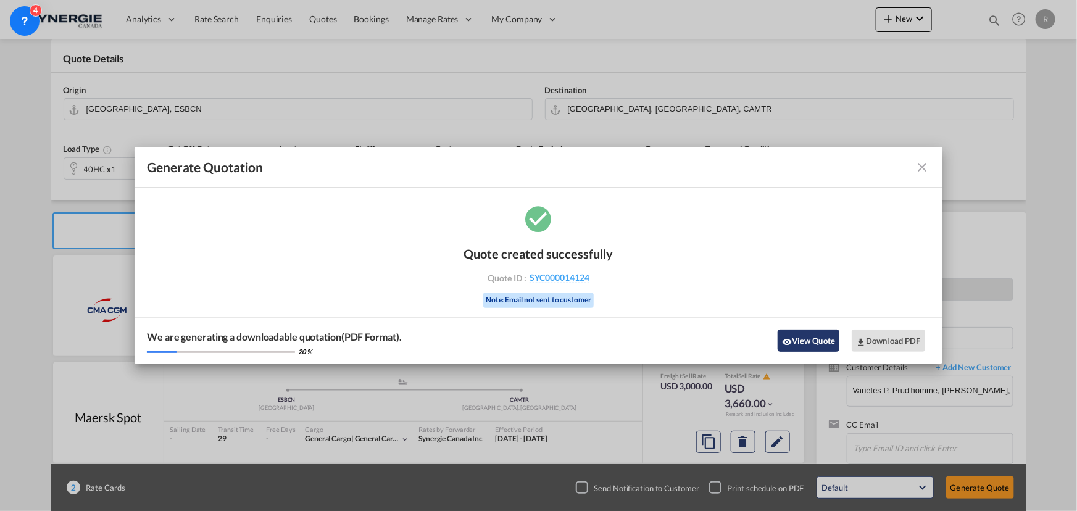
click at [814, 342] on button "View Quote" at bounding box center [809, 341] width 62 height 22
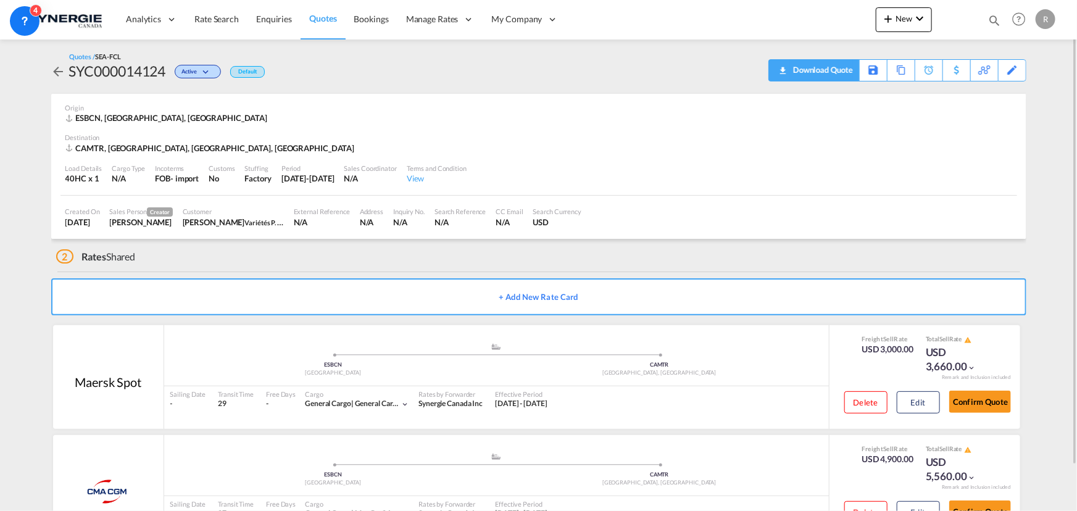
click at [843, 78] on div "Download Quote" at bounding box center [821, 70] width 63 height 20
